Goal: Information Seeking & Learning: Check status

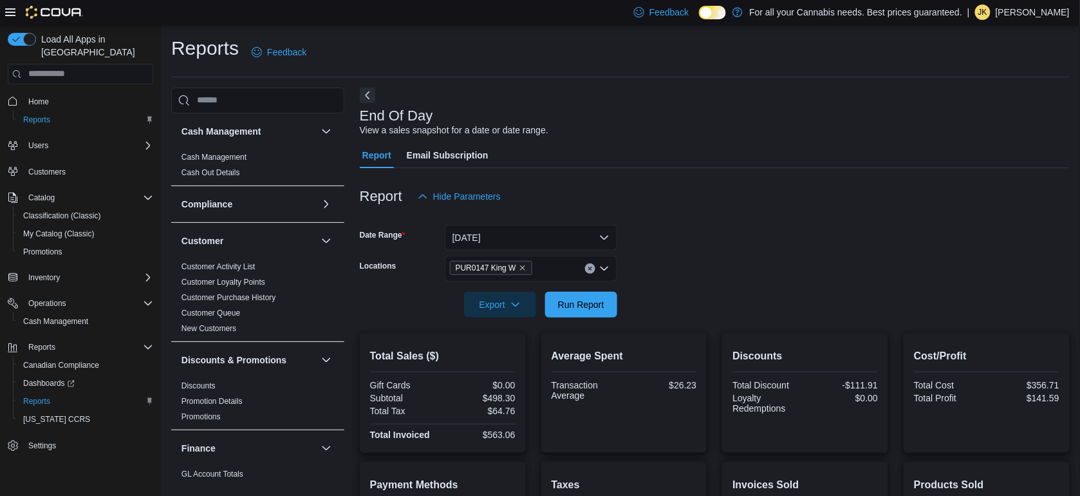
scroll to position [180, 0]
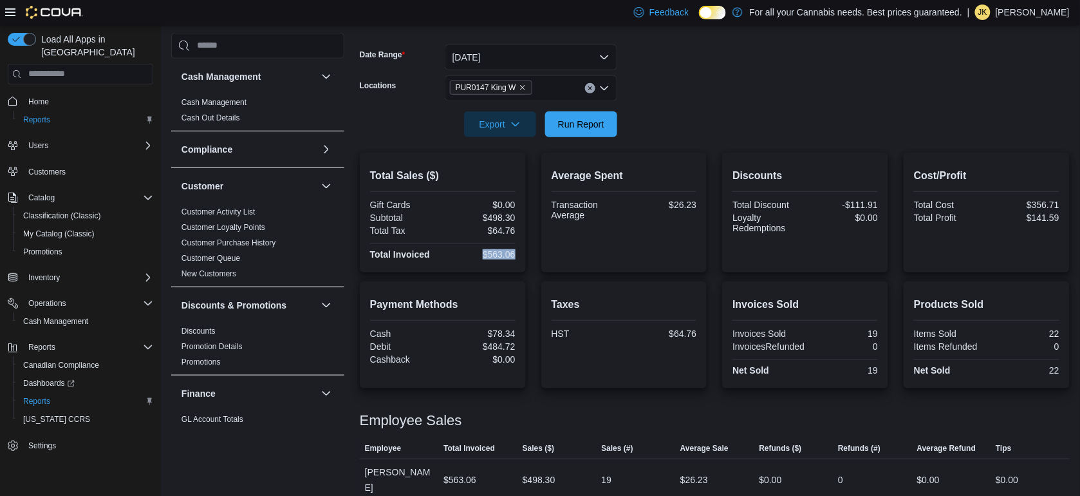
drag, startPoint x: 522, startPoint y: 250, endPoint x: 487, endPoint y: 256, distance: 36.0
click at [487, 256] on div "Total Sales ($) Gift Cards $0.00 Subtotal $498.30 Total Tax $64.76 Total Invoic…" at bounding box center [443, 213] width 166 height 120
copy div "$563.06"
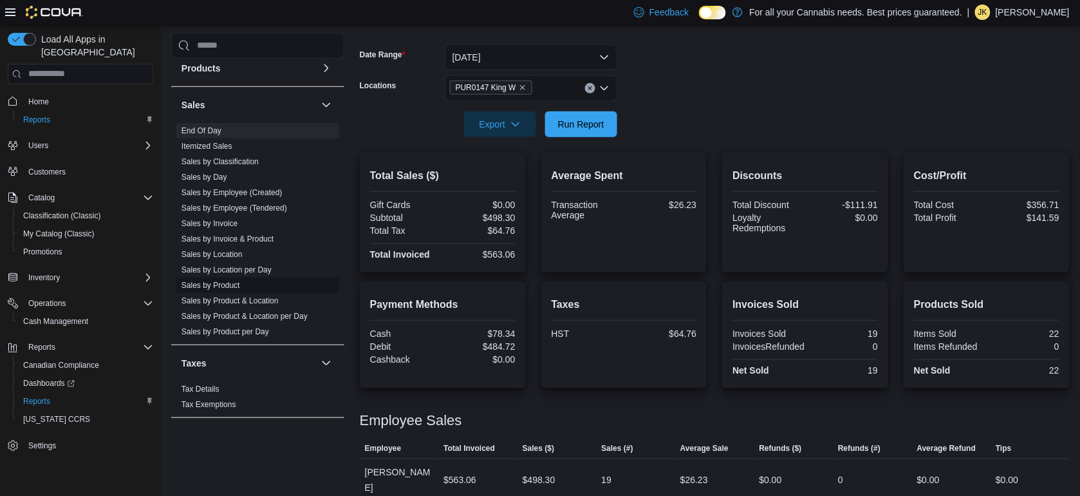
drag, startPoint x: 207, startPoint y: 277, endPoint x: 198, endPoint y: 281, distance: 9.6
drag, startPoint x: 522, startPoint y: 255, endPoint x: 491, endPoint y: 253, distance: 31.0
click at [491, 253] on div "Total Sales ($) Gift Cards $0.00 Subtotal $498.30 Total Tax $64.76 Total Invoic…" at bounding box center [443, 213] width 166 height 120
copy div "563.06"
drag, startPoint x: 519, startPoint y: 346, endPoint x: 490, endPoint y: 346, distance: 29.0
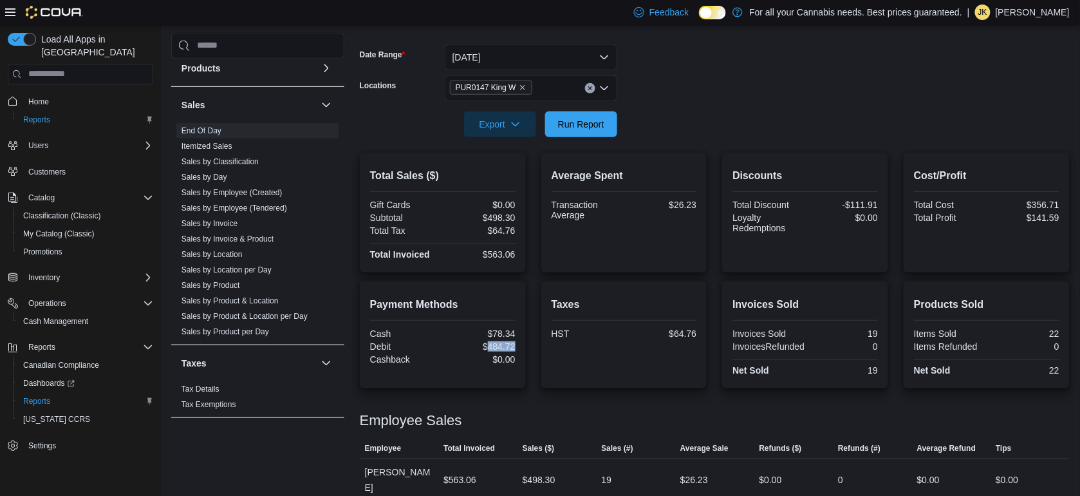
click at [490, 346] on div "Payment Methods Cash $78.34 Debit $484.72 Cashback $0.00" at bounding box center [443, 334] width 166 height 107
copy div "484.72"
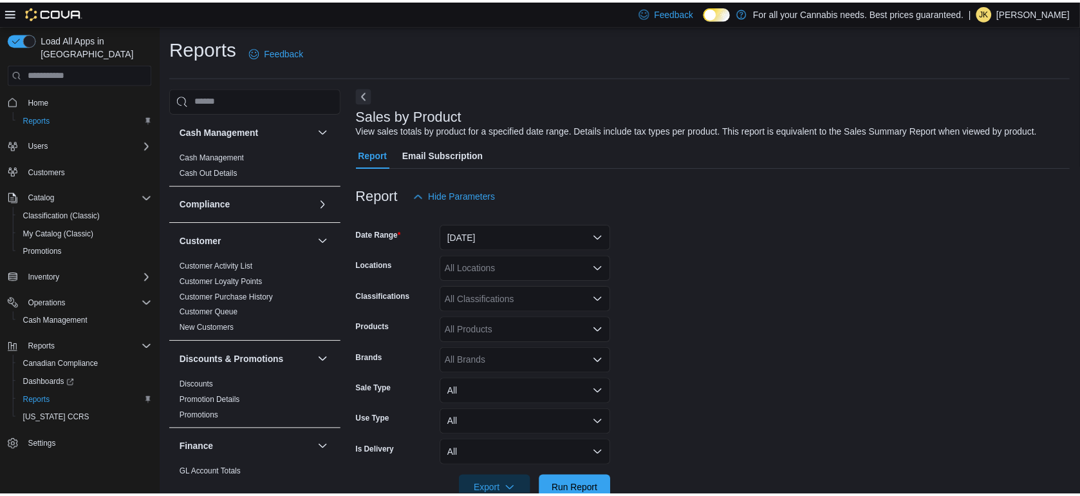
scroll to position [30, 0]
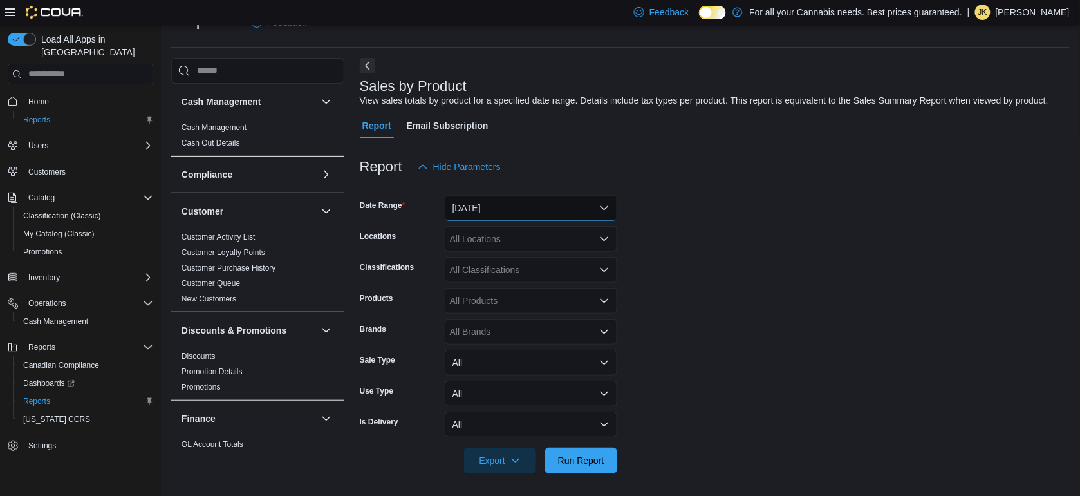
click at [490, 200] on button "Yesterday" at bounding box center [531, 208] width 172 height 26
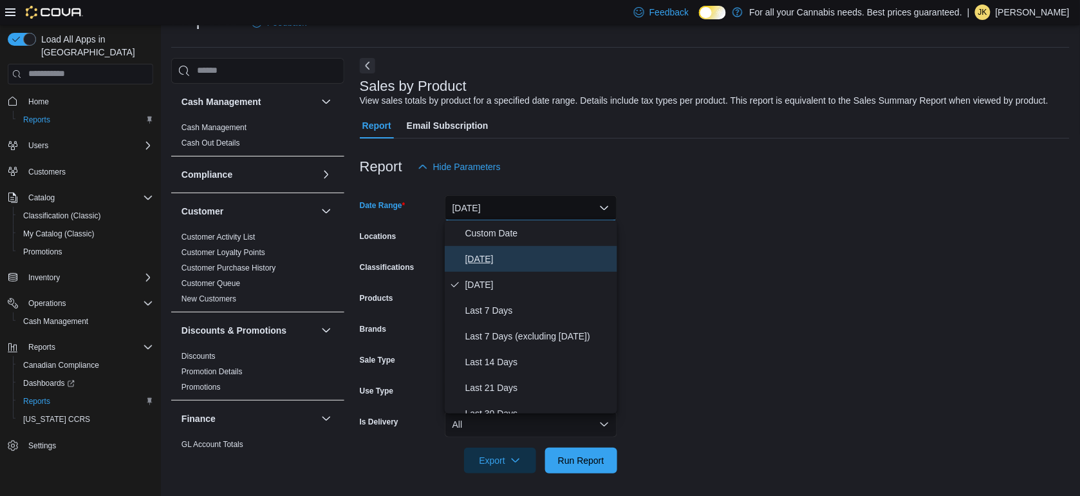
click at [483, 257] on span "Today" at bounding box center [538, 258] width 147 height 15
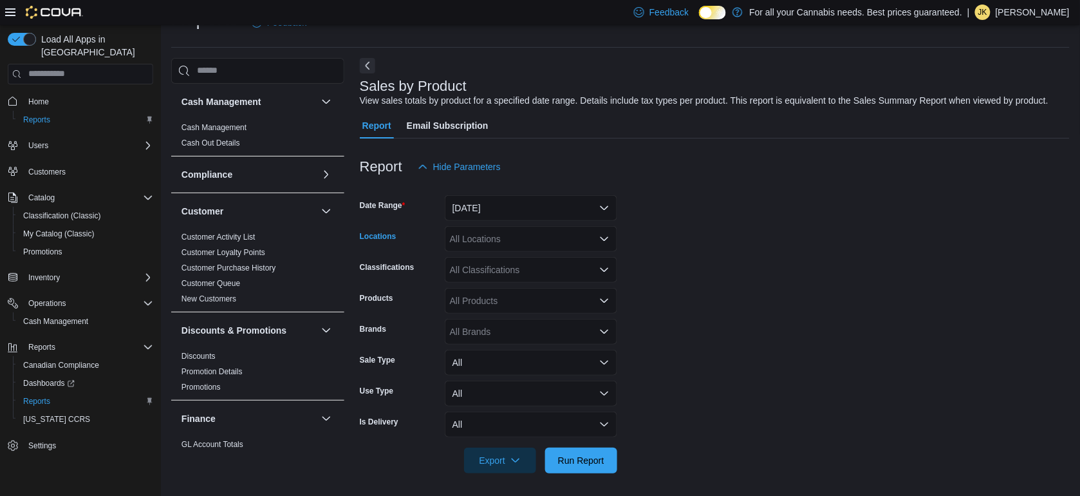
click at [491, 239] on div "All Locations" at bounding box center [531, 239] width 172 height 26
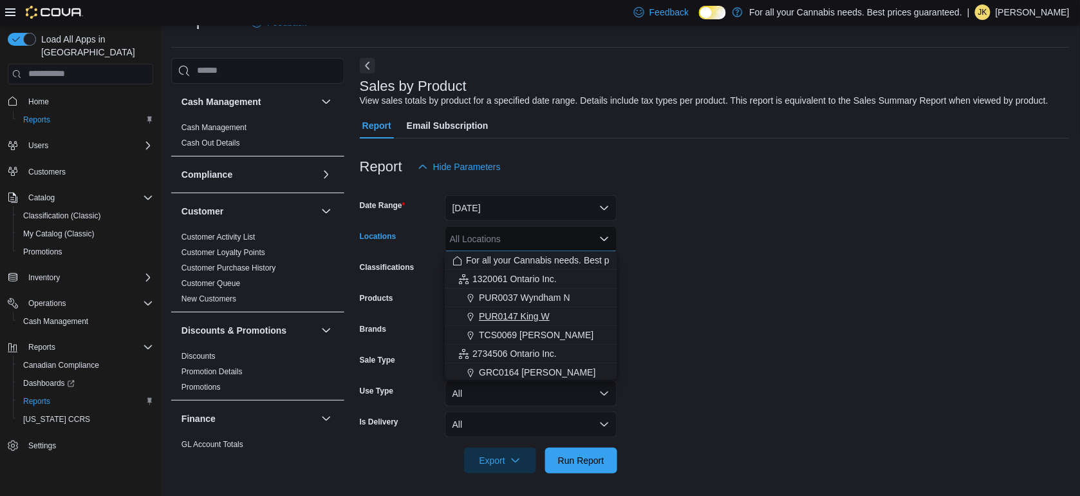
click at [525, 319] on span "PUR0147 King W" at bounding box center [514, 316] width 71 height 13
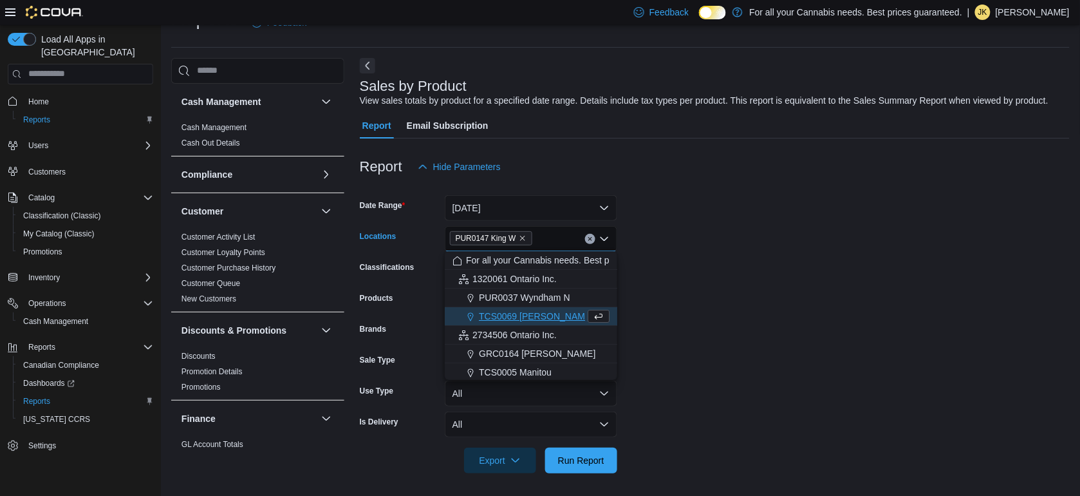
click at [644, 313] on form "Date Range Today Locations PUR0147 King W Combo box. Selected. PUR0147 King W. …" at bounding box center [715, 326] width 710 height 293
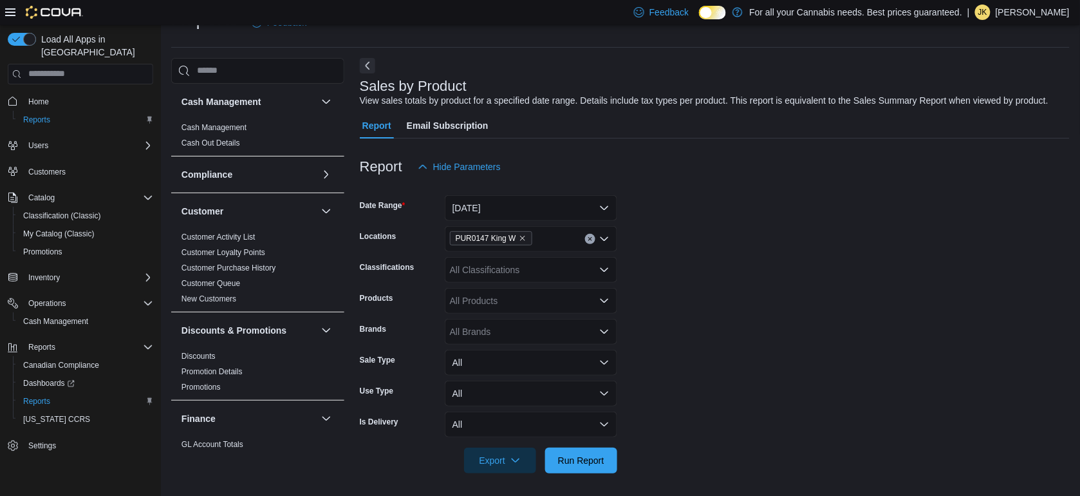
click at [584, 445] on div at bounding box center [715, 442] width 710 height 10
click at [584, 467] on span "Run Report" at bounding box center [581, 460] width 57 height 26
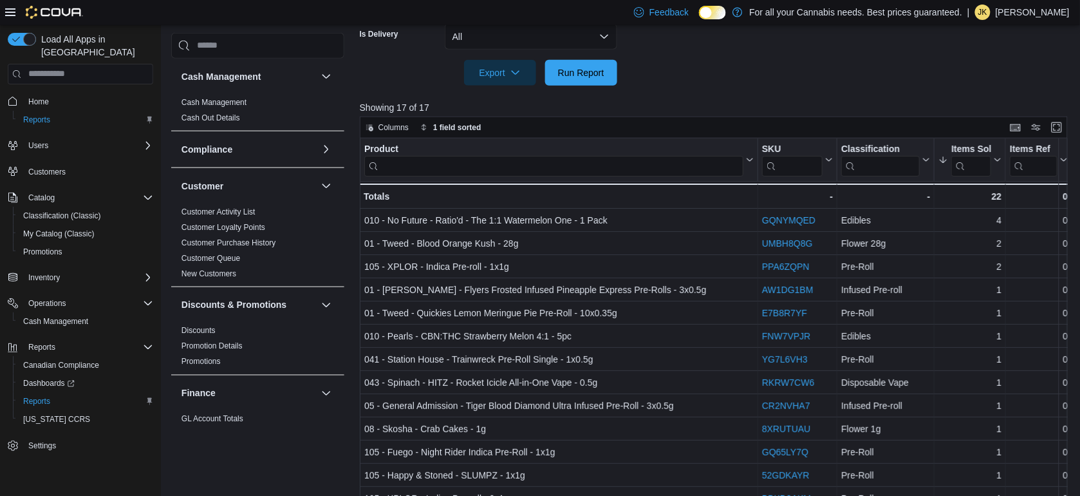
scroll to position [418, 0]
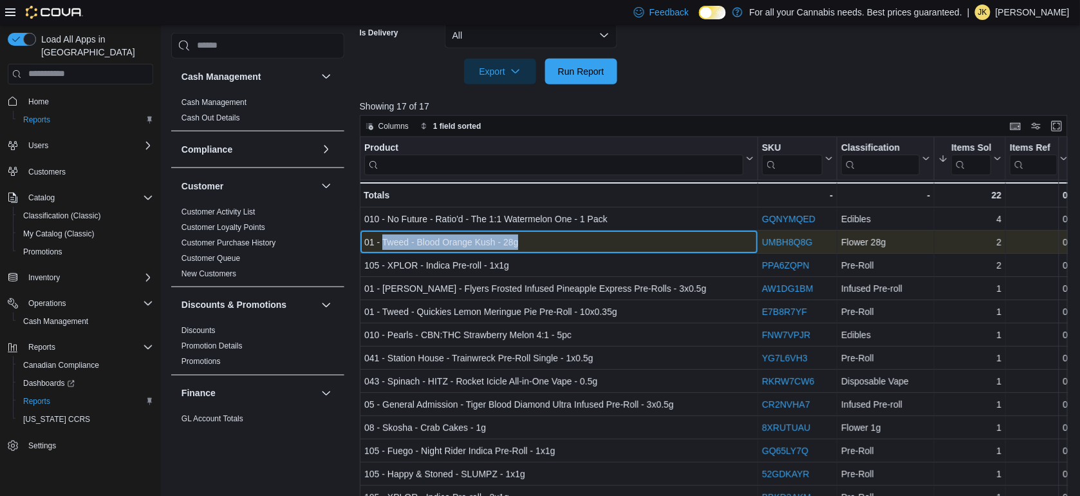
drag, startPoint x: 525, startPoint y: 241, endPoint x: 381, endPoint y: 240, distance: 144.2
click at [381, 240] on div "01 - Tweed - Blood Orange Kush - 28g" at bounding box center [558, 241] width 389 height 15
copy div "Tweed - Blood Orange Kush - 28g"
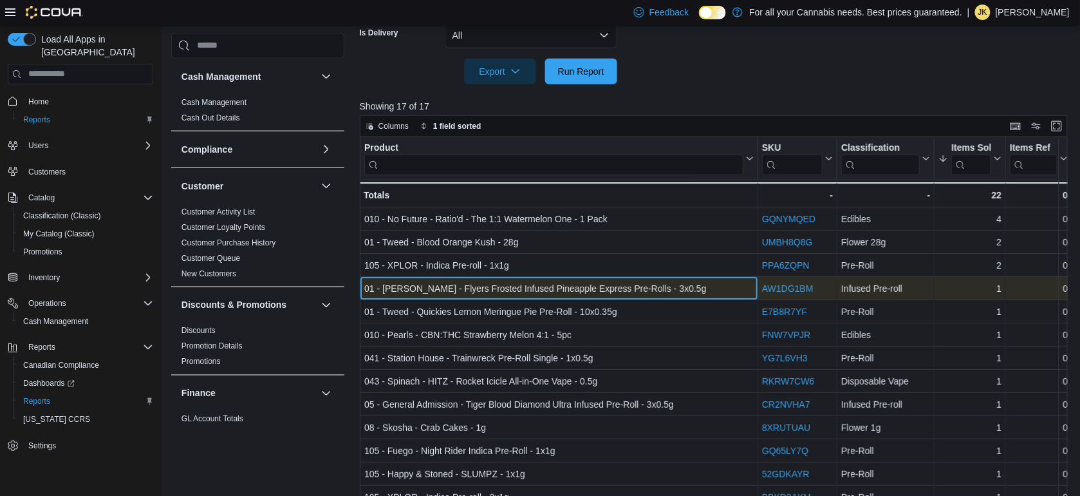
click at [521, 277] on div "01 - Claybourne - Flyers Frosted Infused Pineapple Express Pre-Rolls - 3x0.5g -…" at bounding box center [559, 288] width 398 height 23
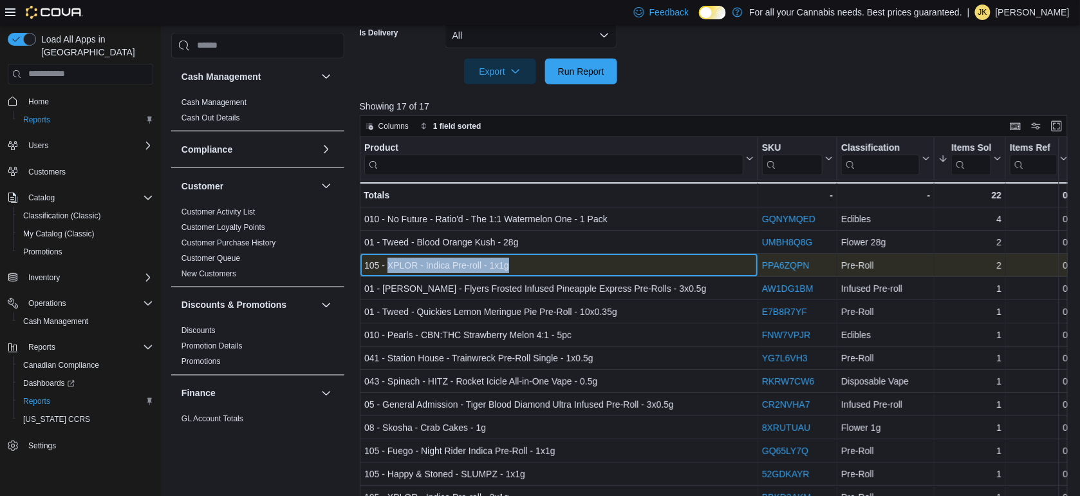
drag, startPoint x: 506, startPoint y: 265, endPoint x: 388, endPoint y: 266, distance: 118.4
click at [388, 266] on div "105 - XPLOR - Indica Pre-roll - 1x1g" at bounding box center [558, 264] width 389 height 15
copy div "XPLOR - Indica Pre-roll - 1x1g"
